Goal: Information Seeking & Learning: Learn about a topic

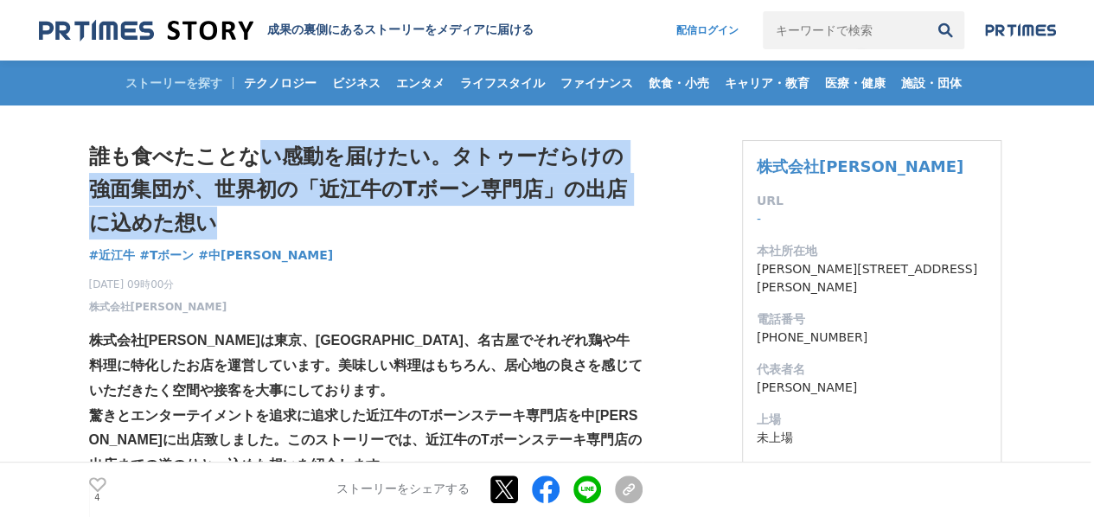
drag, startPoint x: 251, startPoint y: 158, endPoint x: 515, endPoint y: 214, distance: 269.7
click at [515, 214] on h1 "誰も食べたことない感動を届けたい。タトゥーだらけの強面集団が、世界初の「近江牛のTボーン専門店」の出店に込めた想い" at bounding box center [365, 189] width 553 height 99
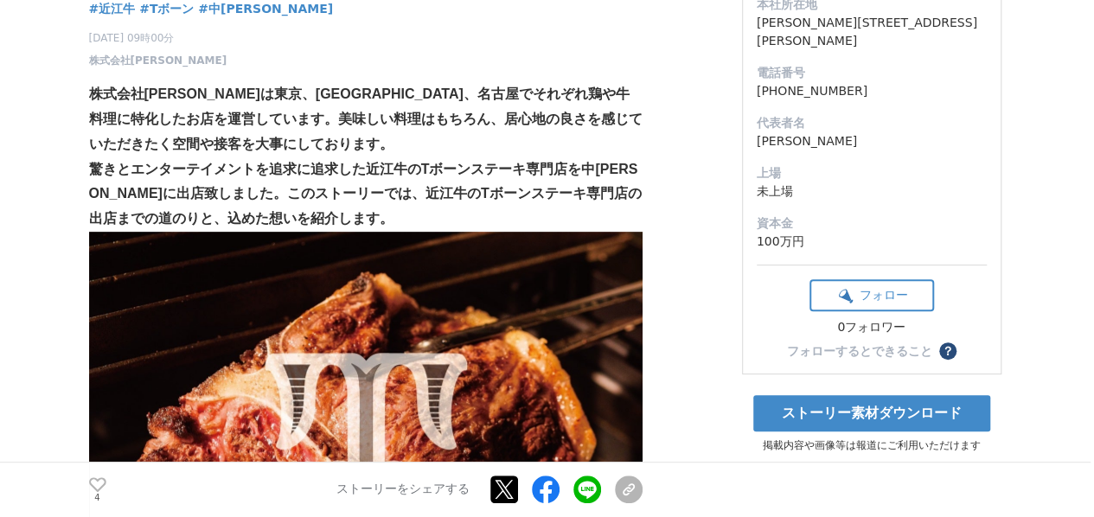
scroll to position [259, 0]
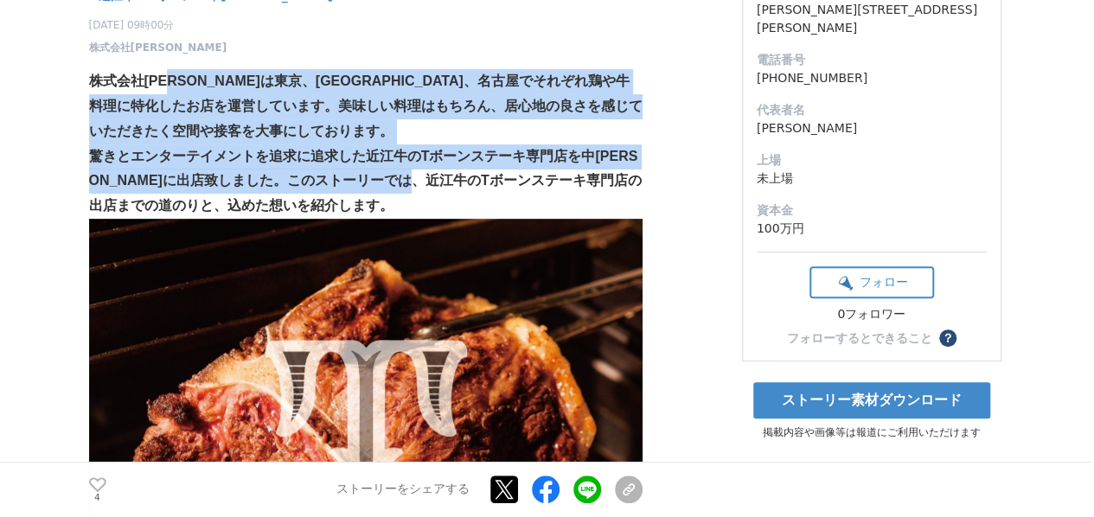
drag, startPoint x: 172, startPoint y: 86, endPoint x: 470, endPoint y: 193, distance: 317.0
click at [470, 193] on p "驚きとエンターテイメントを追求に追求した近江牛のTボーンステーキ専門店を中[PERSON_NAME]に出店致しました。このストーリーでは、近江牛のTボーンステ…" at bounding box center [365, 181] width 553 height 74
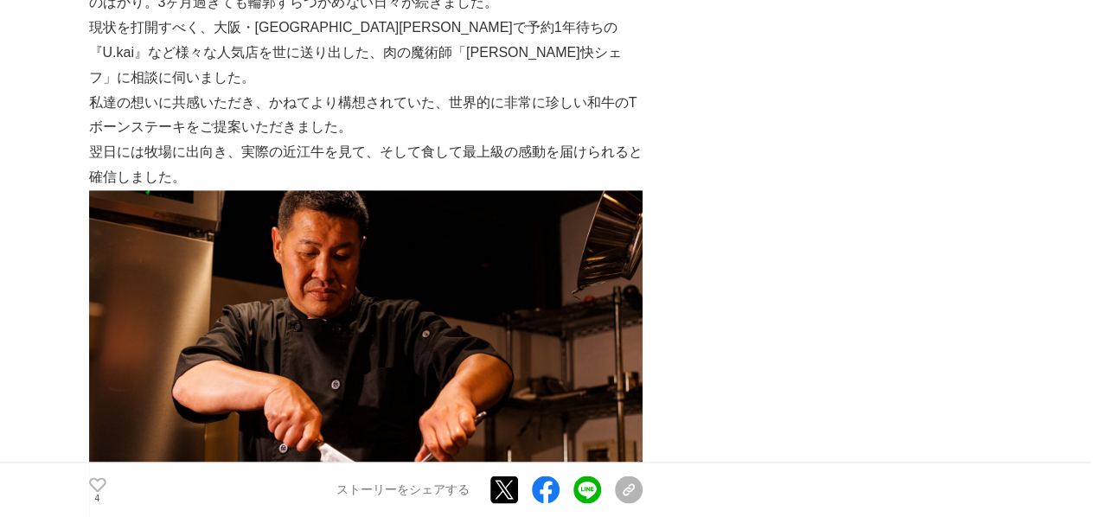
scroll to position [1124, 0]
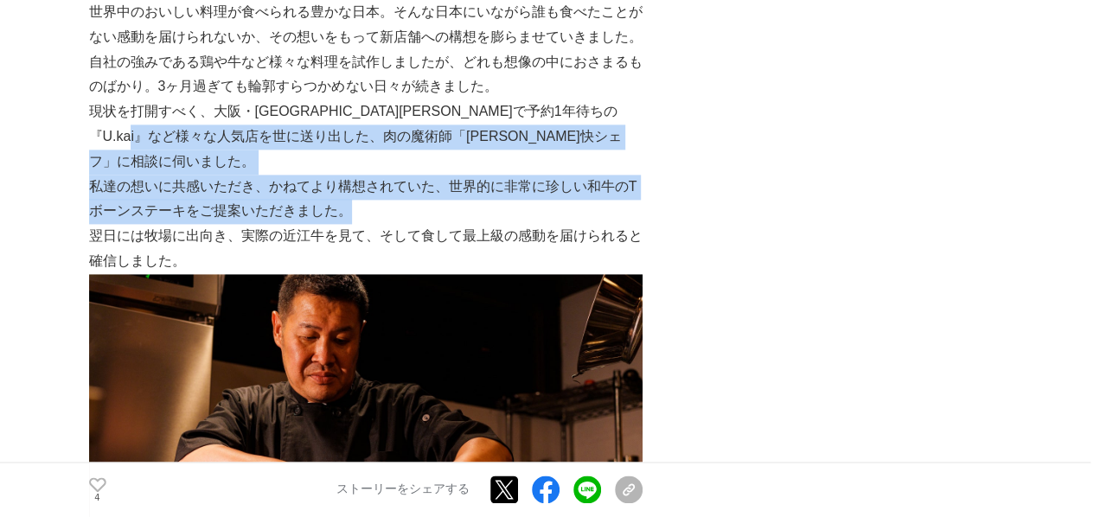
drag, startPoint x: 259, startPoint y: 144, endPoint x: 538, endPoint y: 183, distance: 282.0
click at [538, 183] on p "私達の想いに共感いただき、かねてより構想されていた、世界的に非常に珍しい和牛のTボーンステーキをご提案いただきました。" at bounding box center [365, 200] width 553 height 50
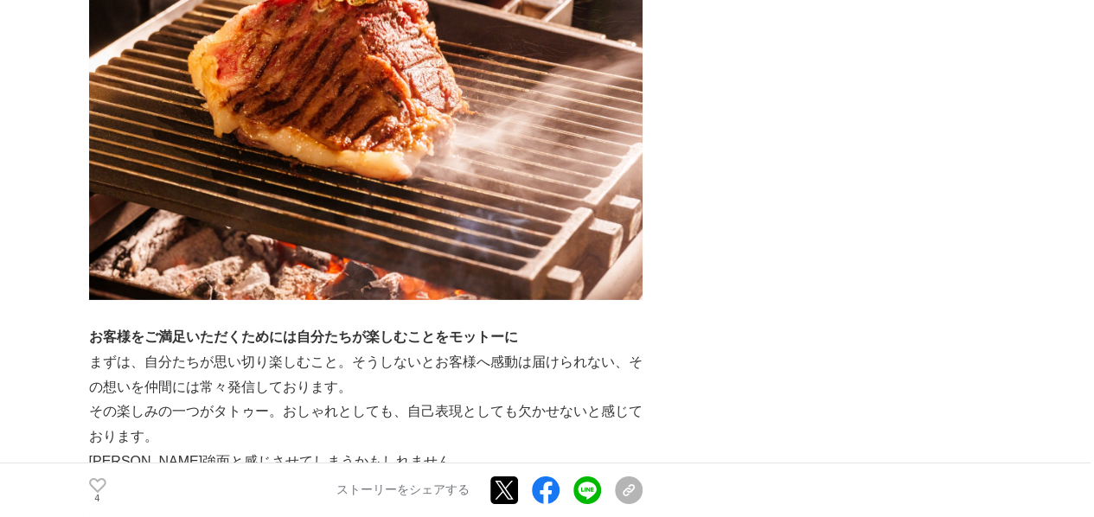
scroll to position [2854, 0]
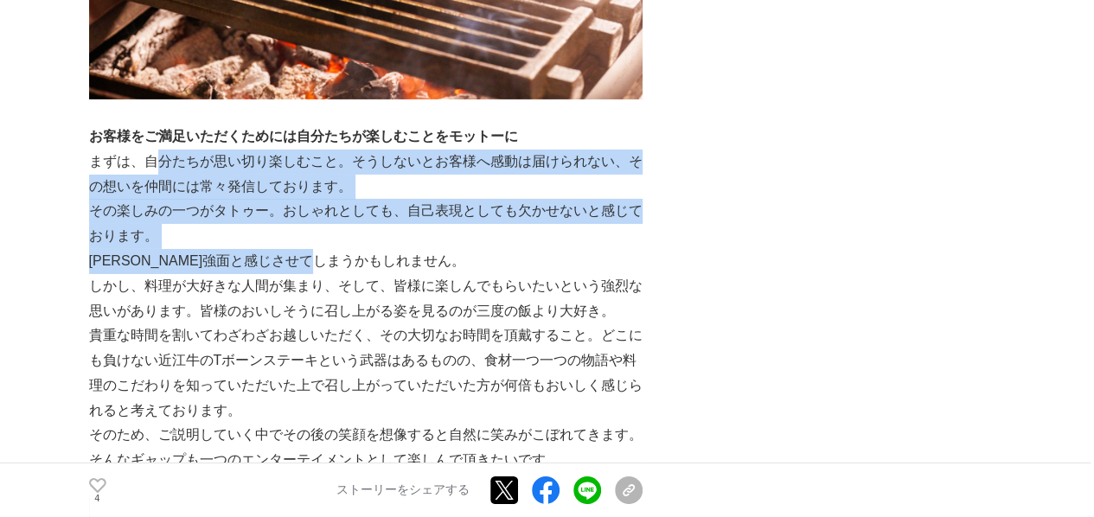
drag, startPoint x: 283, startPoint y: 137, endPoint x: 562, endPoint y: 233, distance: 295.4
click at [562, 249] on p "[PERSON_NAME]強面と感じさせてしまうかもしれません。" at bounding box center [365, 261] width 553 height 25
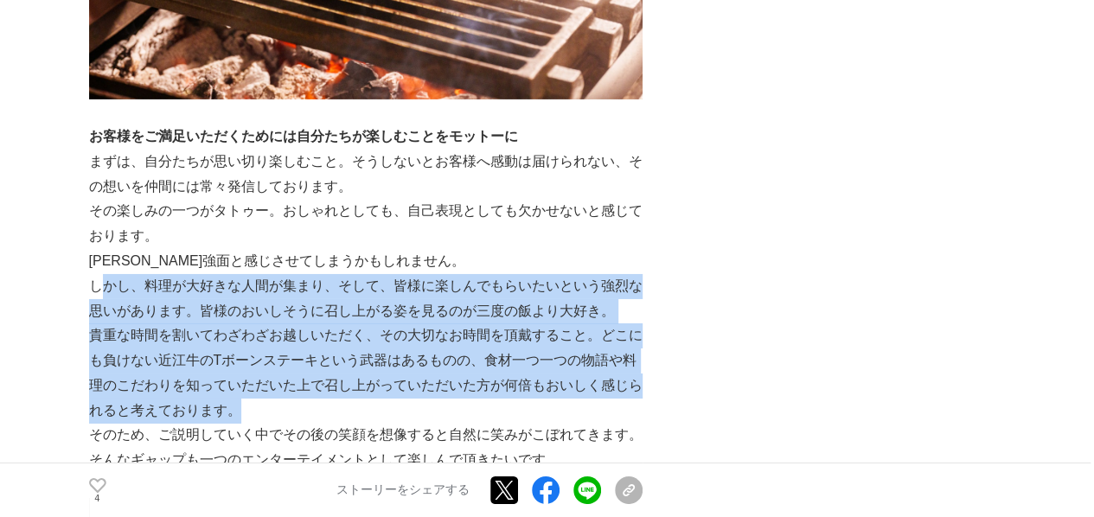
drag, startPoint x: 187, startPoint y: 242, endPoint x: 329, endPoint y: 381, distance: 198.7
click at [329, 381] on p "貴重な時間を割いてわざわざお越しいただく、その大切なお時間を頂戴すること。どこにも負けない近江牛のTボーンステーキという武器はあるものの、食材一つ一つの物語や…" at bounding box center [365, 372] width 553 height 99
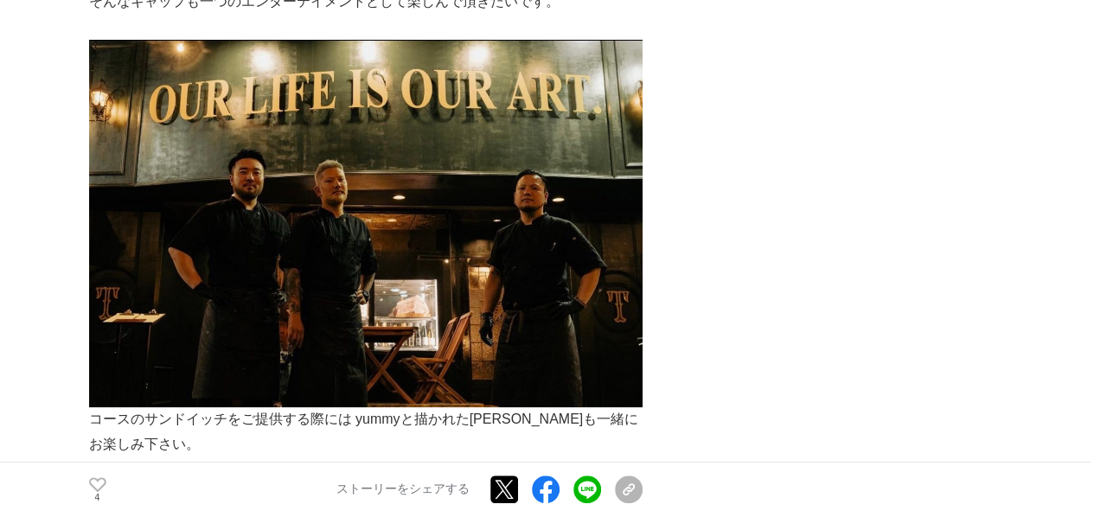
scroll to position [3459, 0]
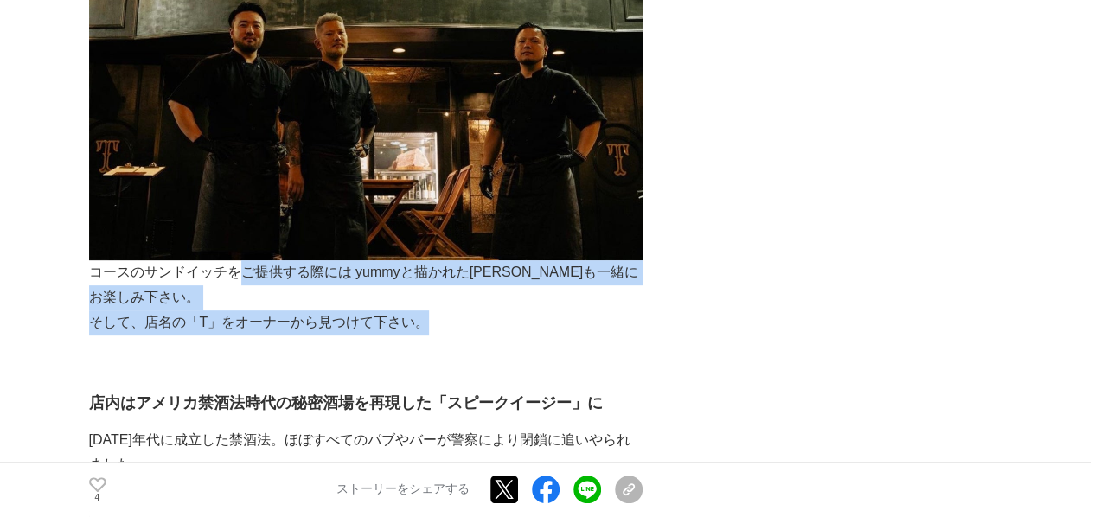
drag, startPoint x: 325, startPoint y: 248, endPoint x: 452, endPoint y: 291, distance: 134.3
click at [452, 310] on p "そして、店名の「T」をオーナーから見つけて下さい。" at bounding box center [365, 322] width 553 height 25
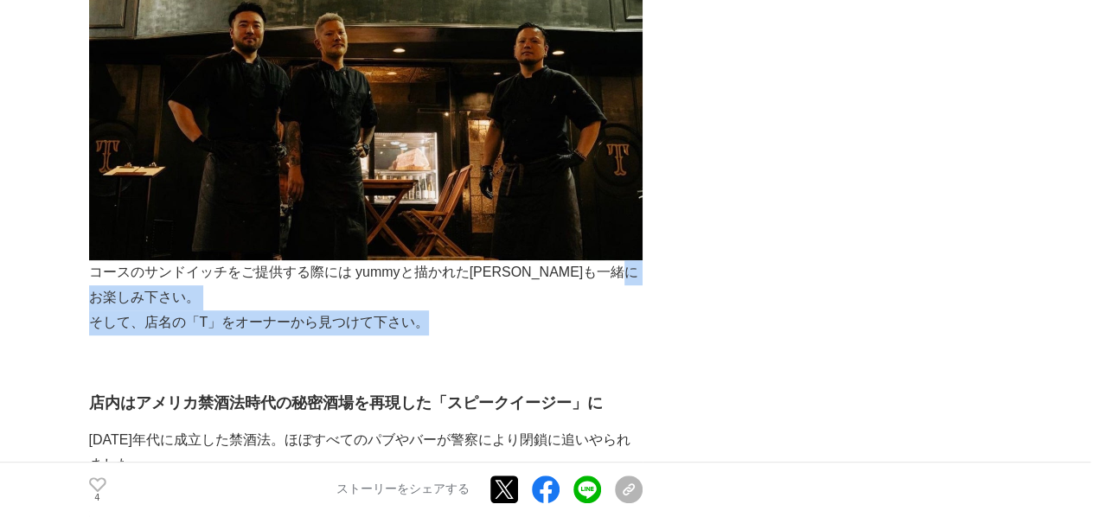
drag, startPoint x: 409, startPoint y: 299, endPoint x: 521, endPoint y: 302, distance: 112.4
click at [521, 310] on p "そして、店名の「T」をオーナーから見つけて下さい。" at bounding box center [365, 322] width 553 height 25
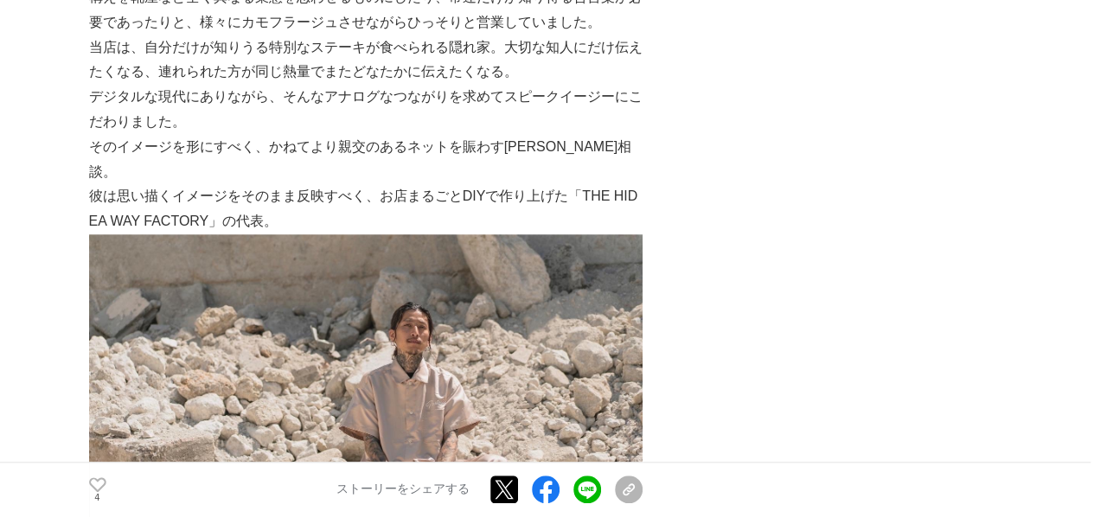
scroll to position [3978, 0]
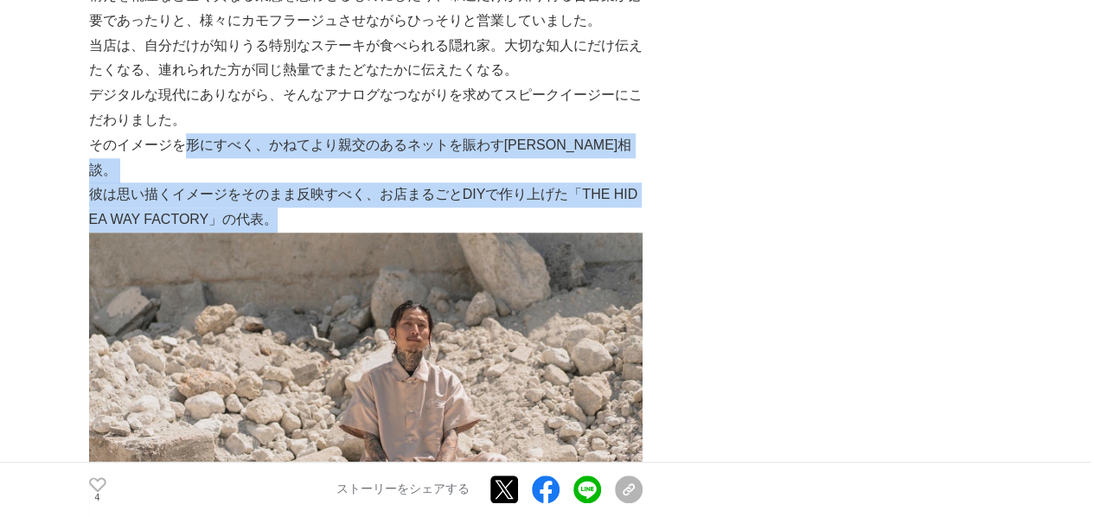
drag, startPoint x: 241, startPoint y: 128, endPoint x: 591, endPoint y: 174, distance: 352.4
click at [590, 182] on p "彼は思い描くイメージをそのまま反映すべく、お店まるごとDIYで作り上げた「THE HIDEA WAY FACTORY」の代表。" at bounding box center [365, 207] width 553 height 50
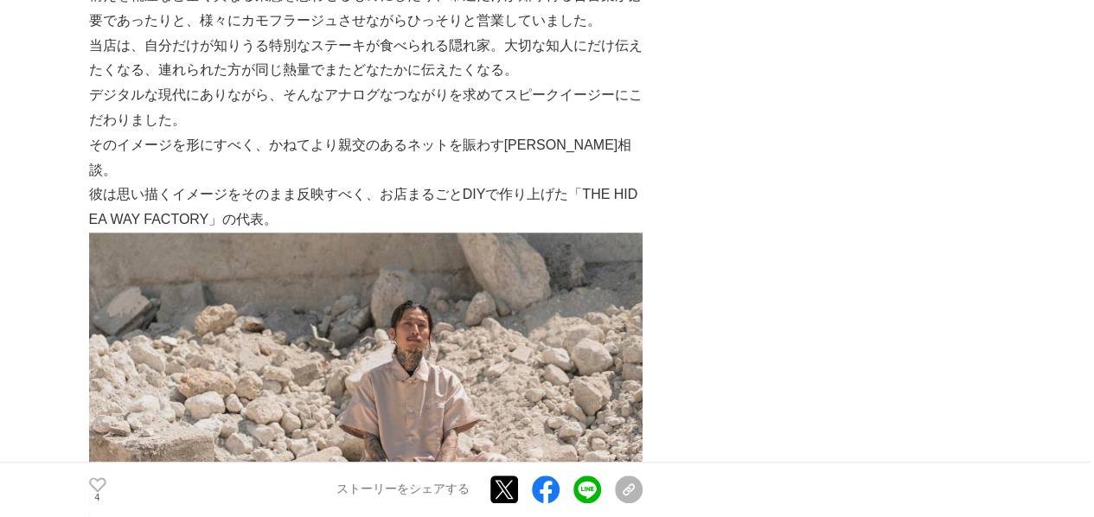
scroll to position [3805, 0]
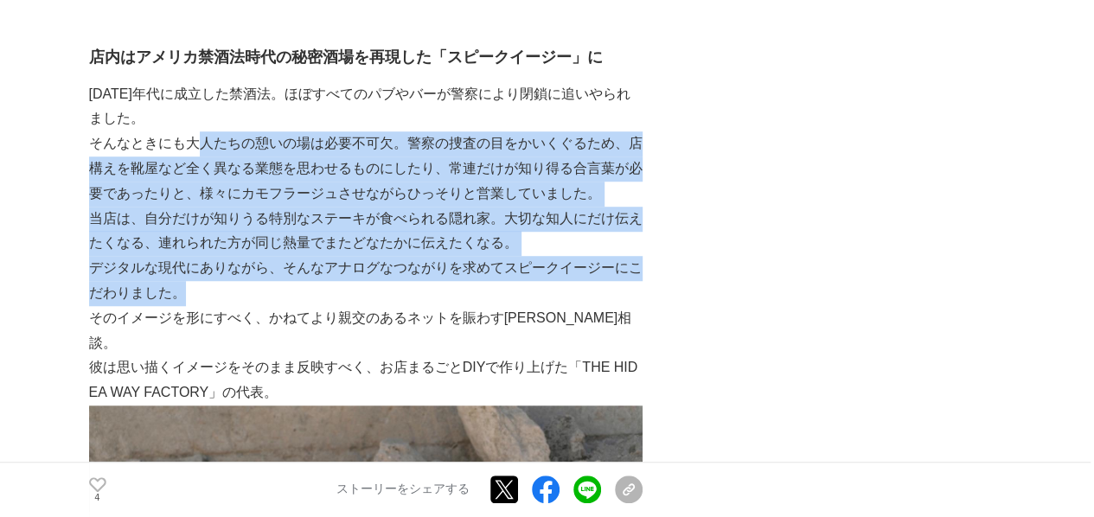
drag, startPoint x: 199, startPoint y: 120, endPoint x: 536, endPoint y: 271, distance: 369.3
click at [537, 271] on p "デジタルな現代にありながら、そんなアナログなつながりを求めてスピークイージーにこだわりました。" at bounding box center [365, 281] width 553 height 50
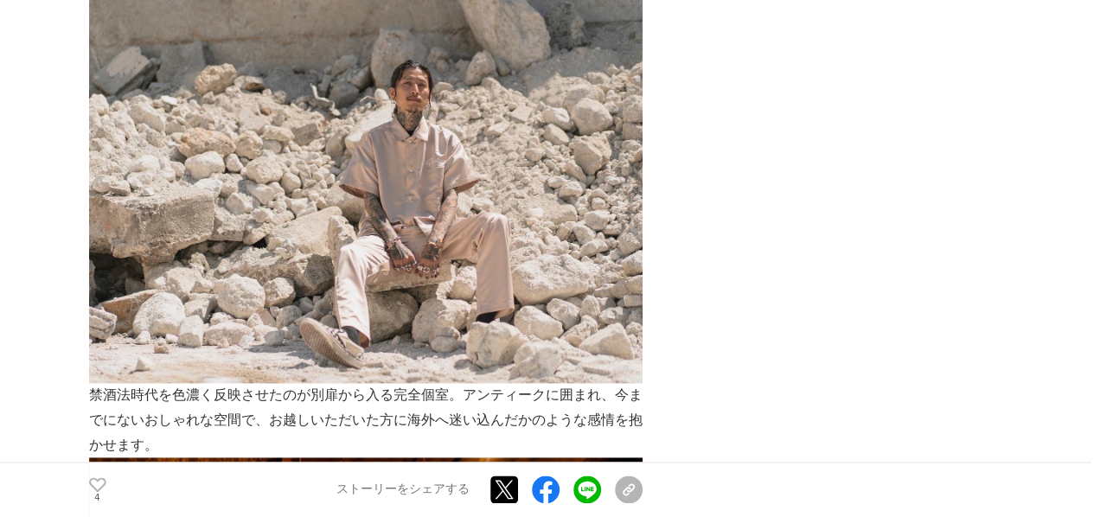
scroll to position [4324, 0]
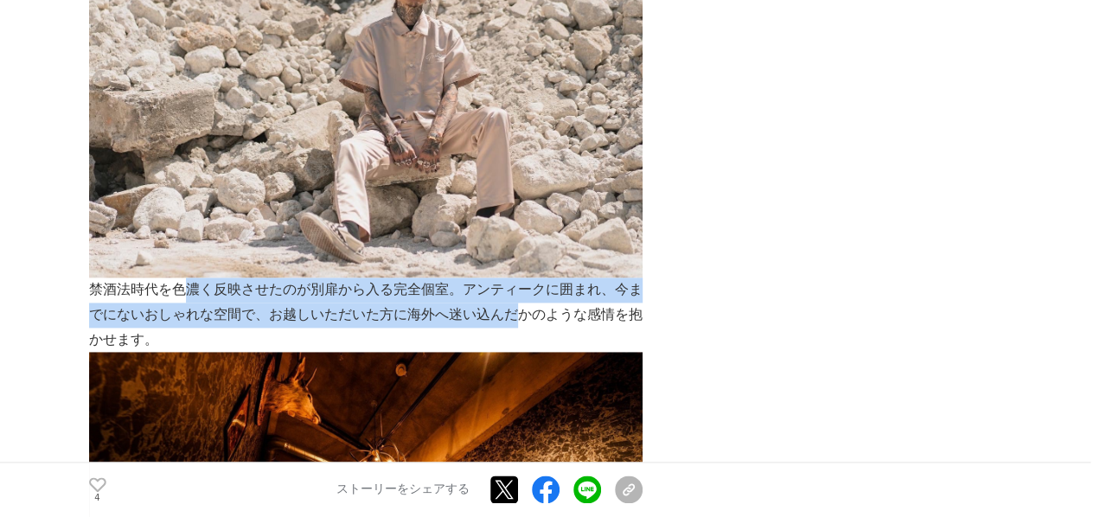
drag, startPoint x: 178, startPoint y: 240, endPoint x: 518, endPoint y: 273, distance: 341.5
click at [518, 278] on p "禁酒法時代を色濃く反映させたのが別扉から入る完全個室。アンティークに囲まれ、今までにないおしゃれな空間で、お越しいただいた方に海外へ迷い込んだかのような感情を…" at bounding box center [365, 315] width 553 height 74
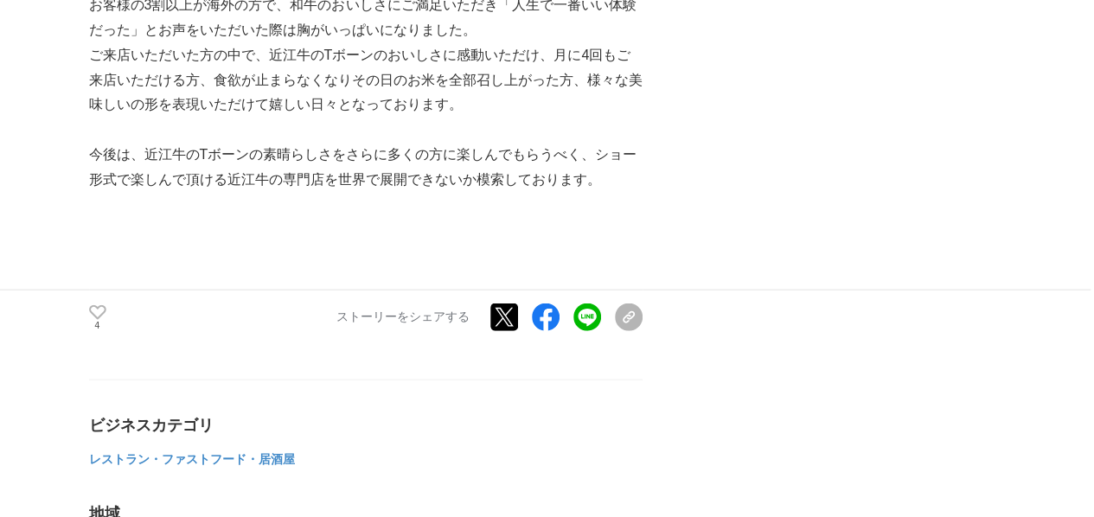
scroll to position [5102, 0]
